Goal: Check status: Check status

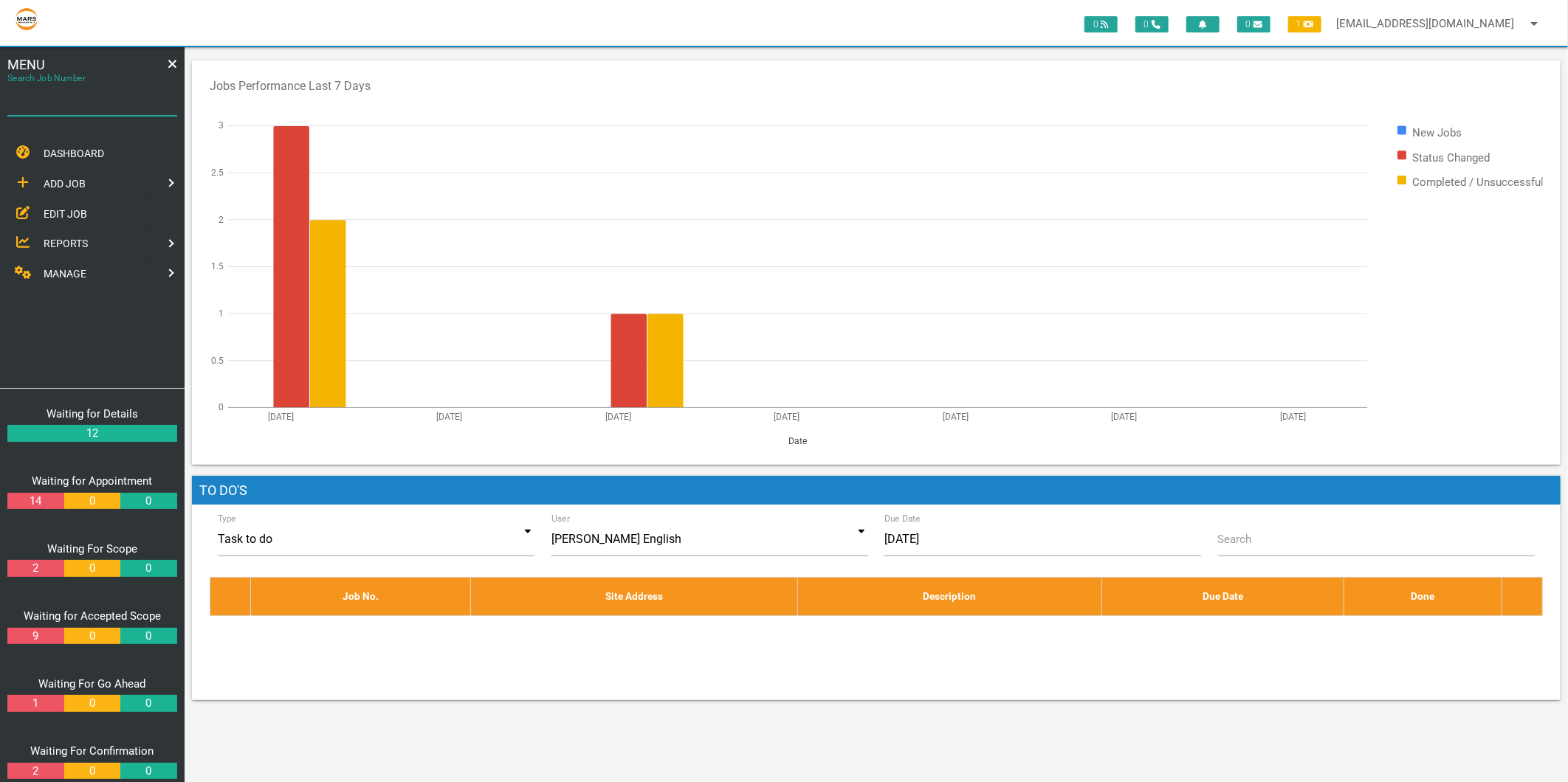
click at [86, 108] on input "Search Job Number" at bounding box center [92, 99] width 169 height 34
type input "1671"
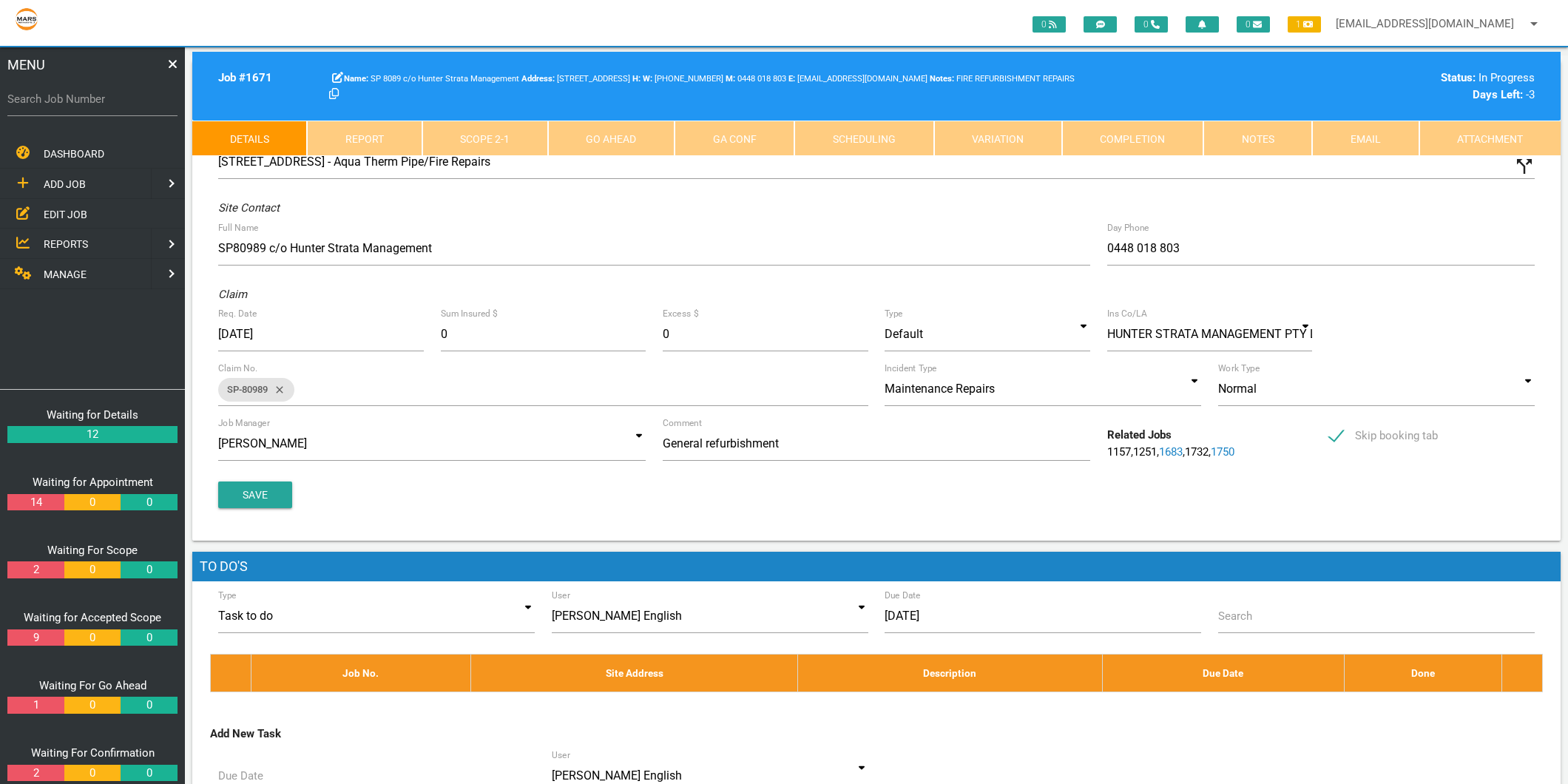
click at [1061, 146] on link "Variation" at bounding box center [998, 138] width 128 height 35
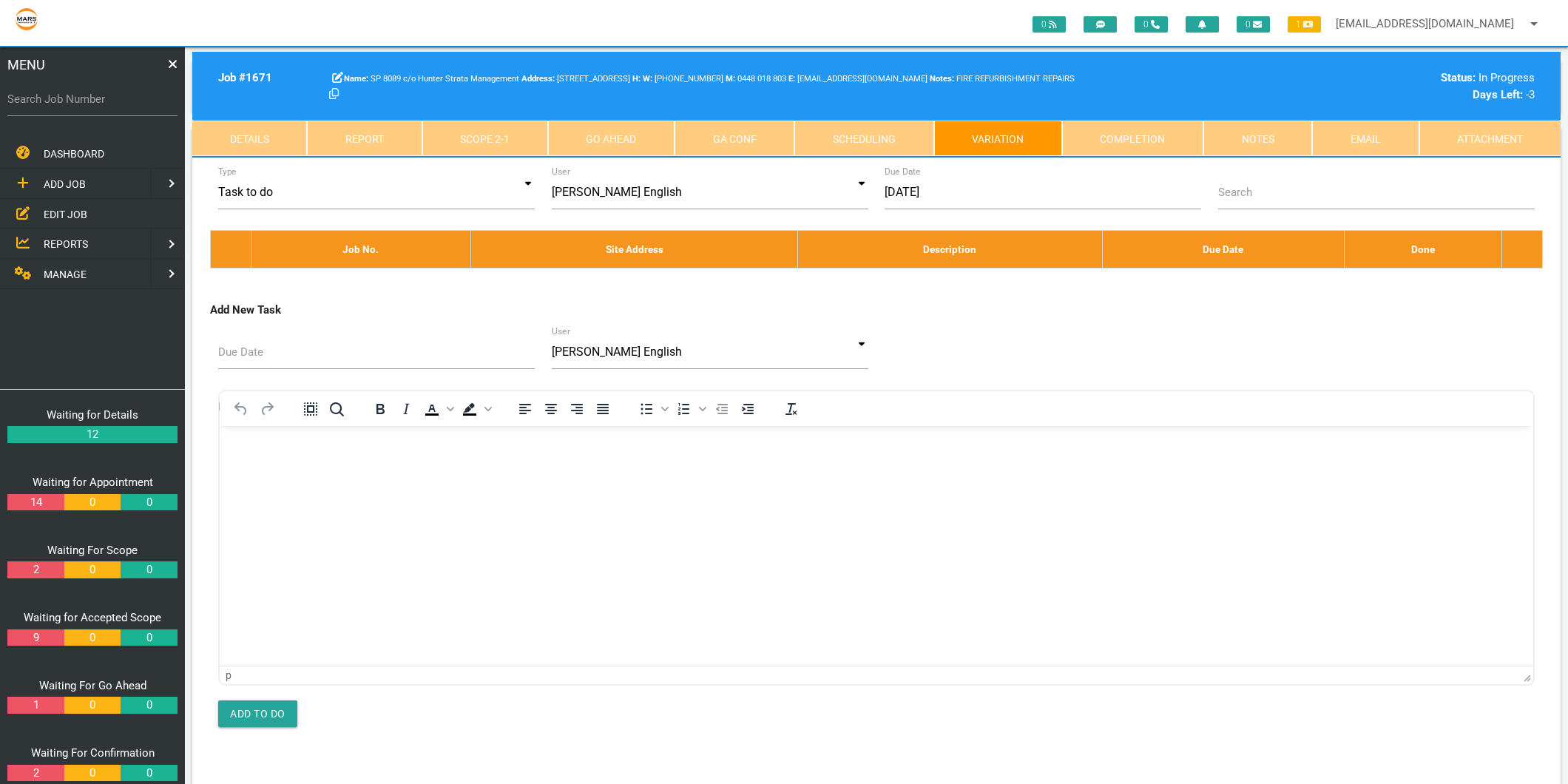
click at [1104, 138] on link "Completion" at bounding box center [1132, 138] width 141 height 35
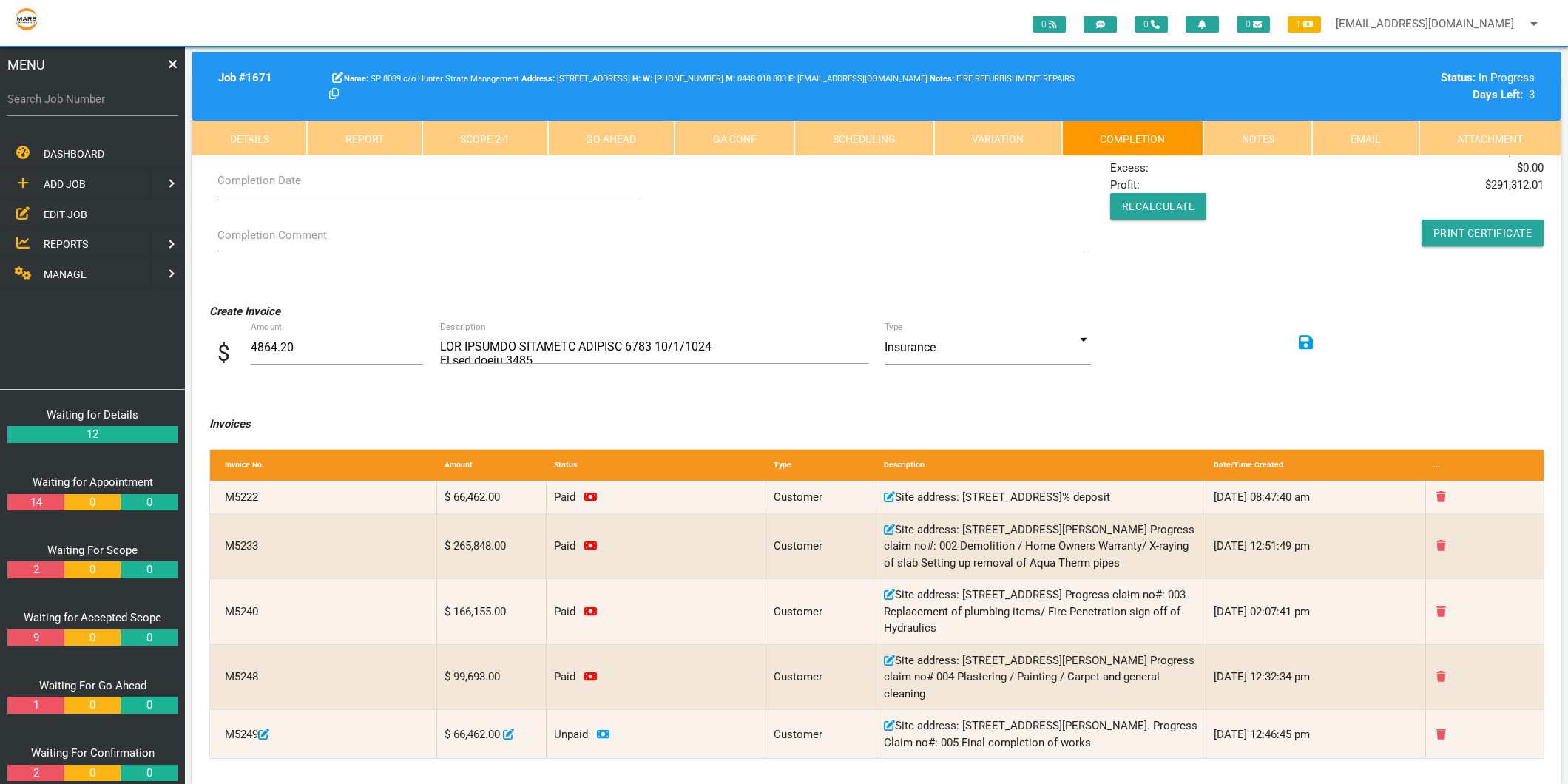
scroll to position [164, 0]
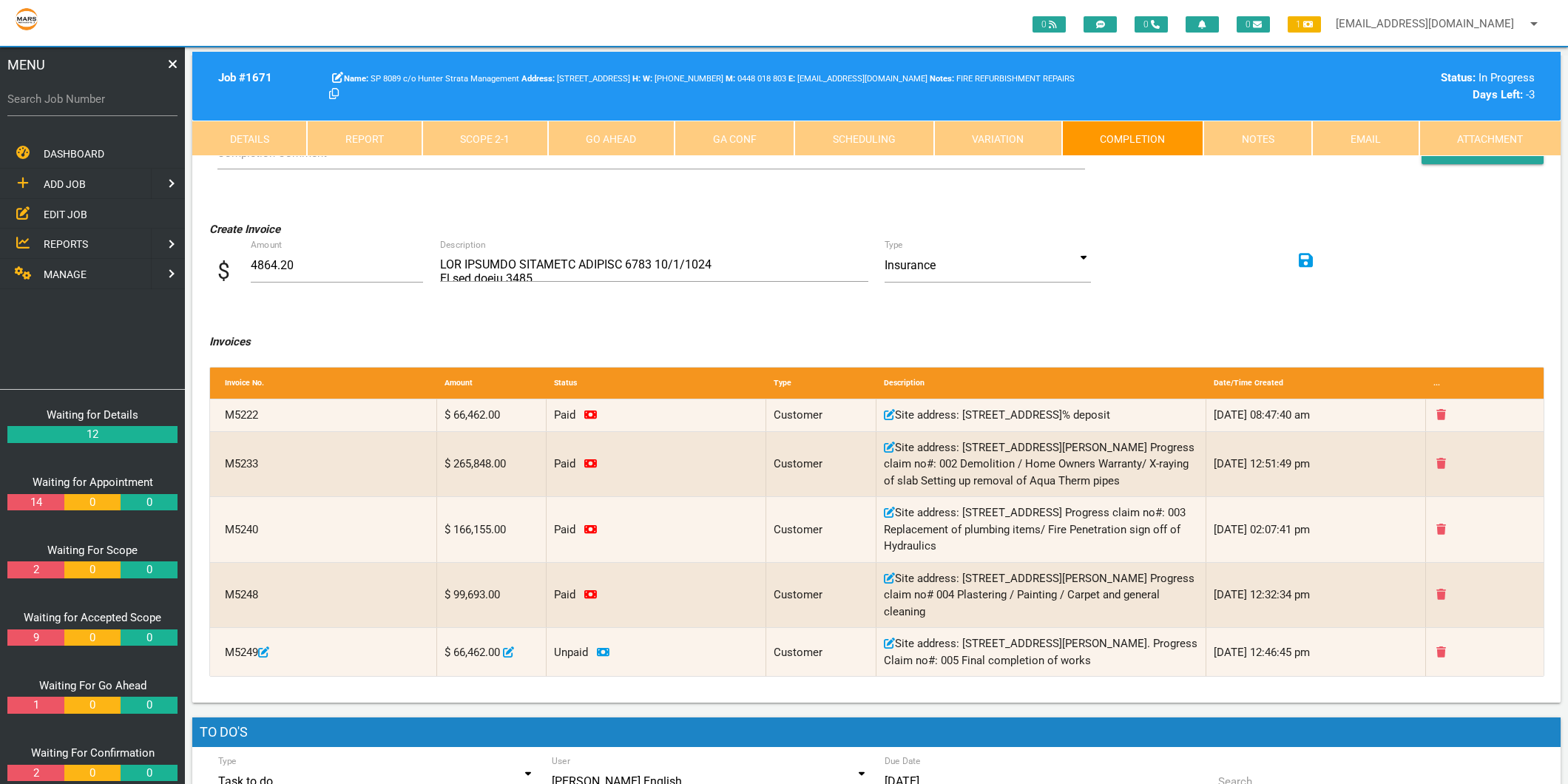
click at [45, 97] on label "Search Job Number" at bounding box center [92, 99] width 170 height 17
click at [45, 97] on input "Search Job Number" at bounding box center [92, 99] width 170 height 34
type input "1766"
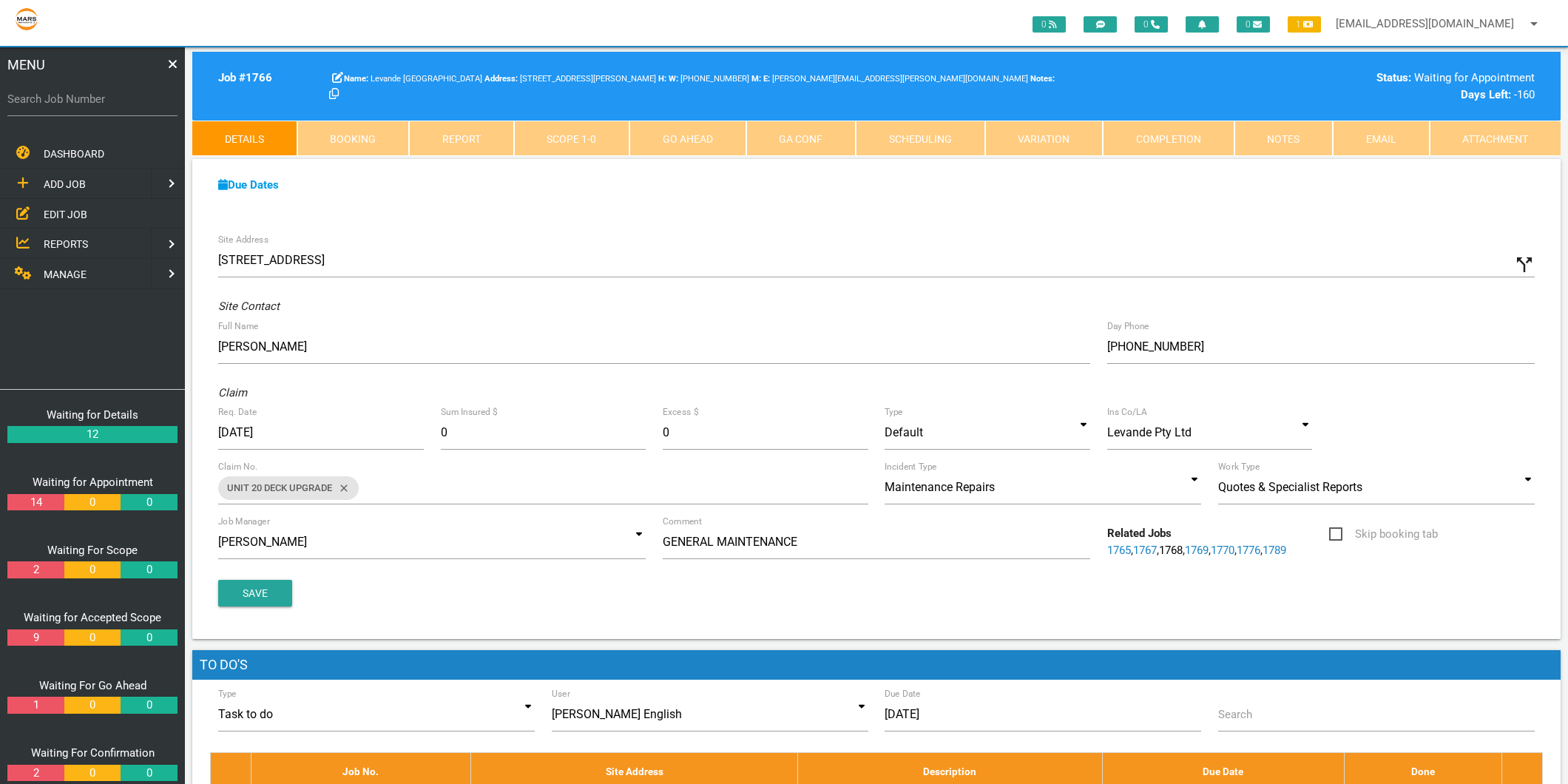
click at [336, 75] on icon at bounding box center [337, 77] width 11 height 11
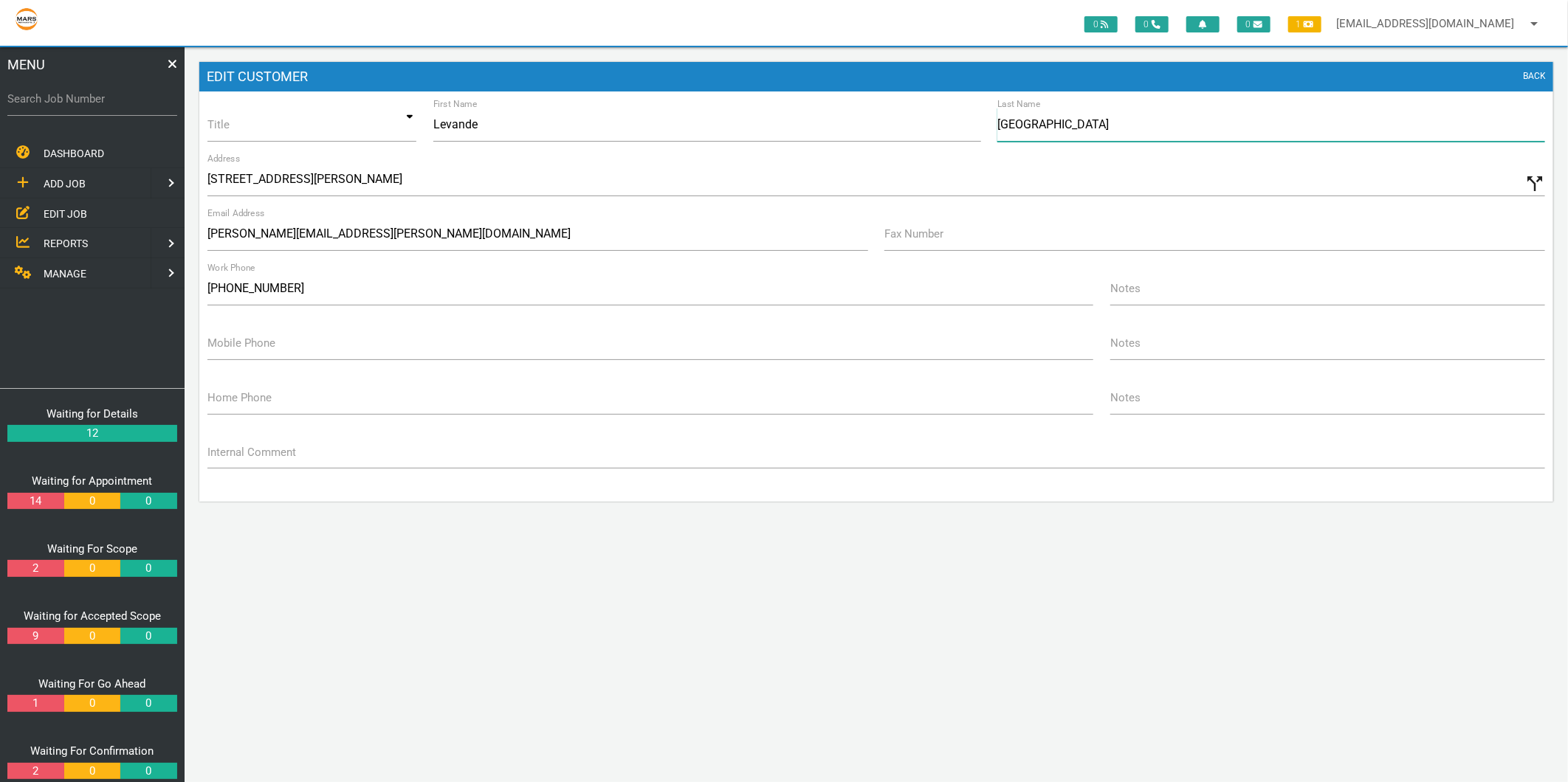
drag, startPoint x: 998, startPoint y: 123, endPoint x: 1134, endPoint y: 113, distance: 136.4
click at [1134, 113] on input "[GEOGRAPHIC_DATA]" at bounding box center [1271, 124] width 548 height 34
type input "The Cove"
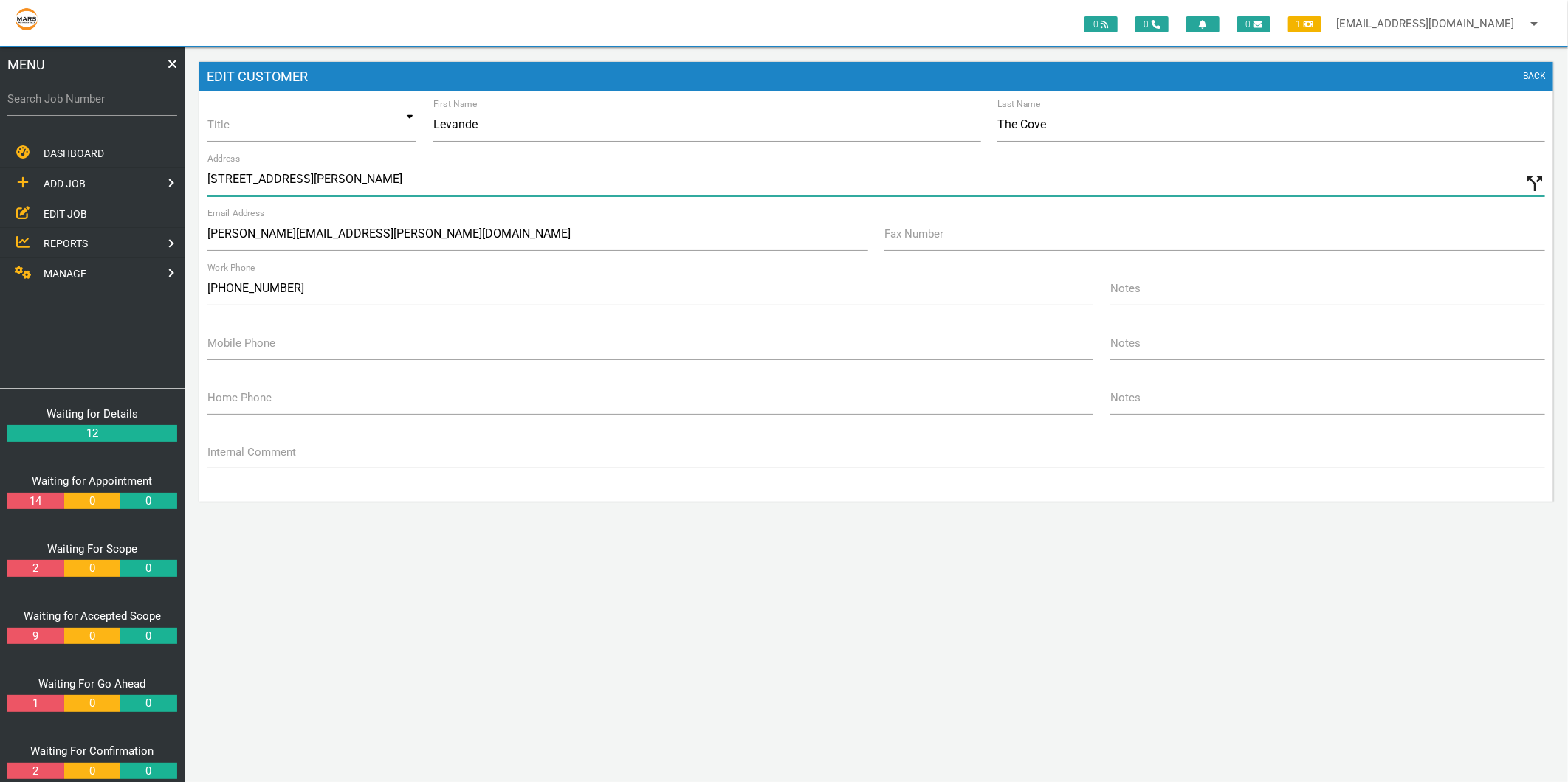
click at [448, 187] on input "[STREET_ADDRESS][PERSON_NAME]" at bounding box center [876, 178] width 1338 height 34
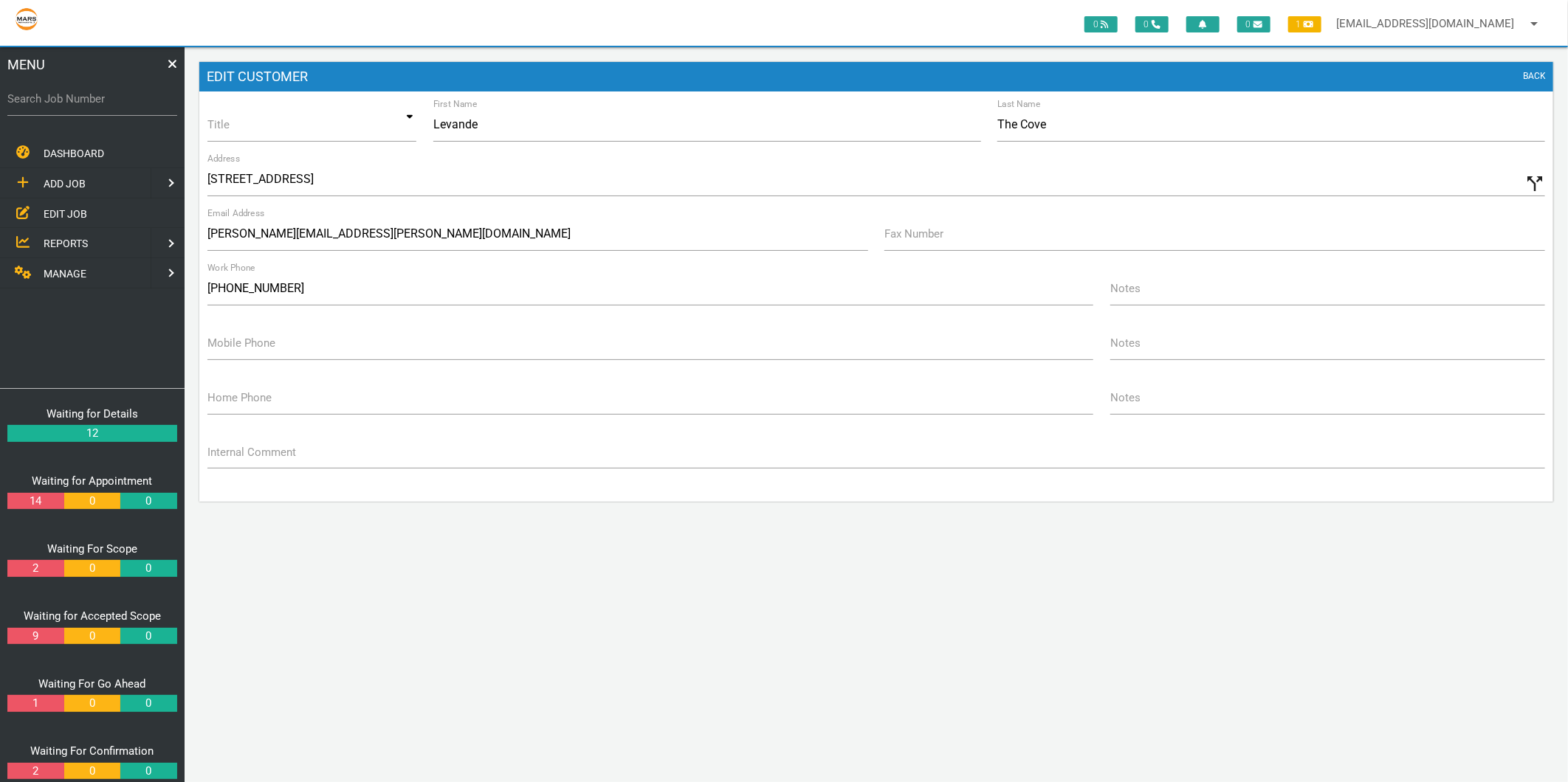
type input "[STREET_ADDRESS]"
click at [1536, 75] on link "BACK" at bounding box center [1534, 76] width 23 height 15
